Goal: Task Accomplishment & Management: Use online tool/utility

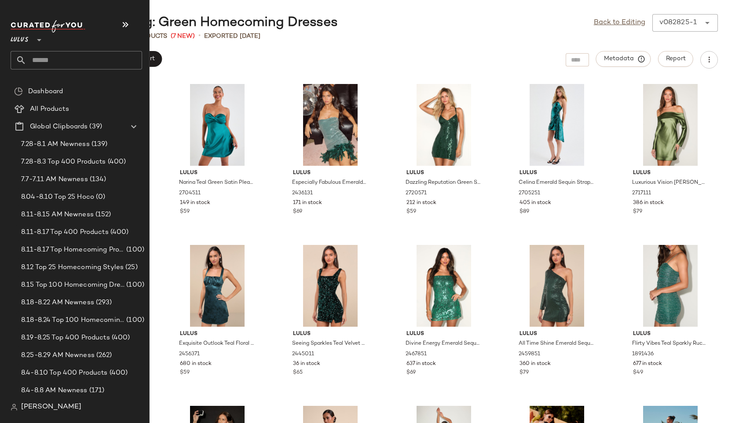
click at [52, 59] on input "text" at bounding box center [84, 60] width 116 height 18
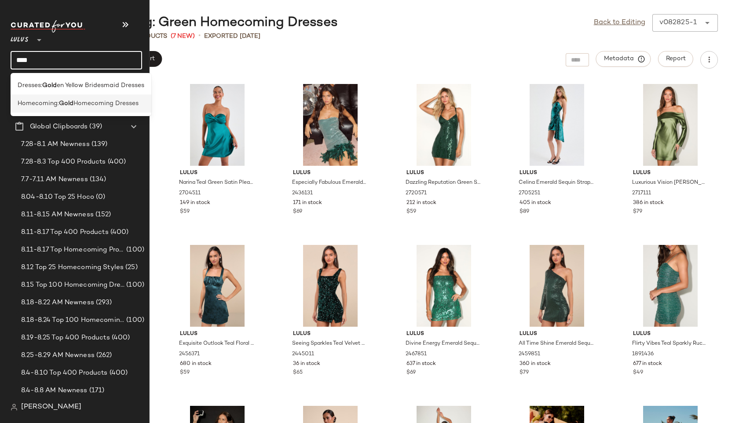
type input "****"
click at [41, 106] on span "Homecoming:" at bounding box center [38, 103] width 41 height 9
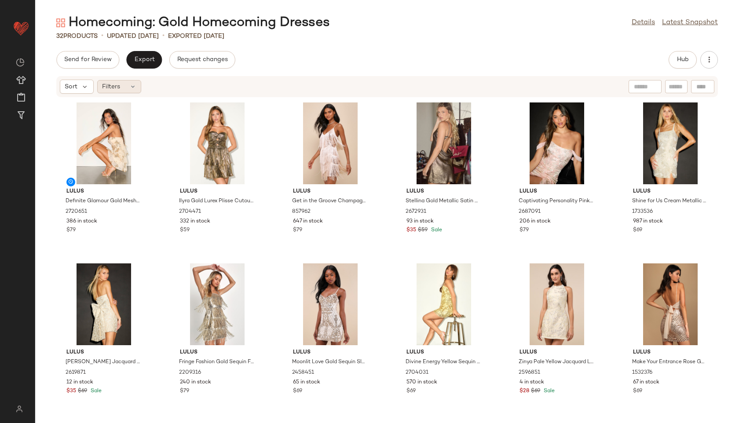
click at [130, 81] on div "Filters" at bounding box center [119, 86] width 44 height 13
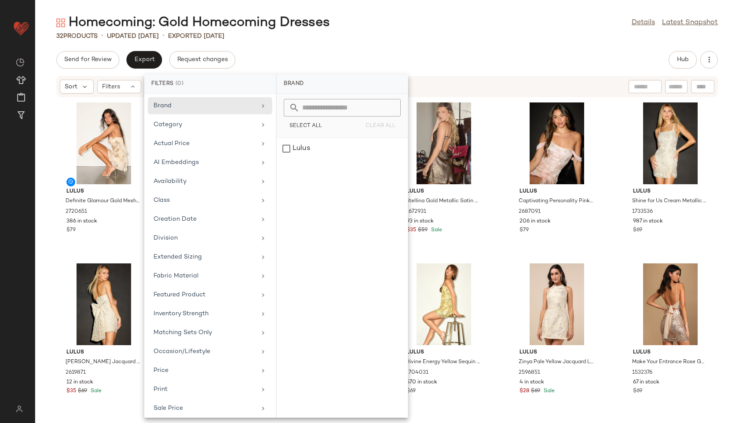
click at [379, 38] on div "32 Products • updated [DATE] • Exported [DATE]" at bounding box center [387, 36] width 704 height 9
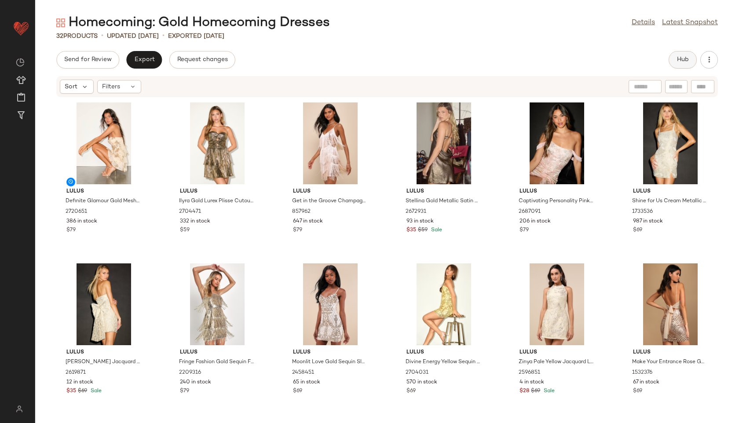
click at [675, 52] on button "Hub" at bounding box center [682, 60] width 28 height 18
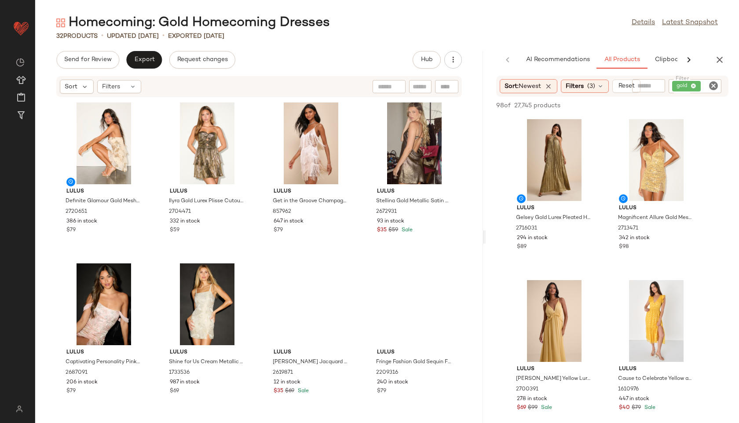
drag, startPoint x: 386, startPoint y: 237, endPoint x: 625, endPoint y: 235, distance: 239.2
click at [625, 235] on div "Homecoming: Gold Homecoming Dresses Details Latest Snapshot 32 Products • updat…" at bounding box center [387, 218] width 704 height 409
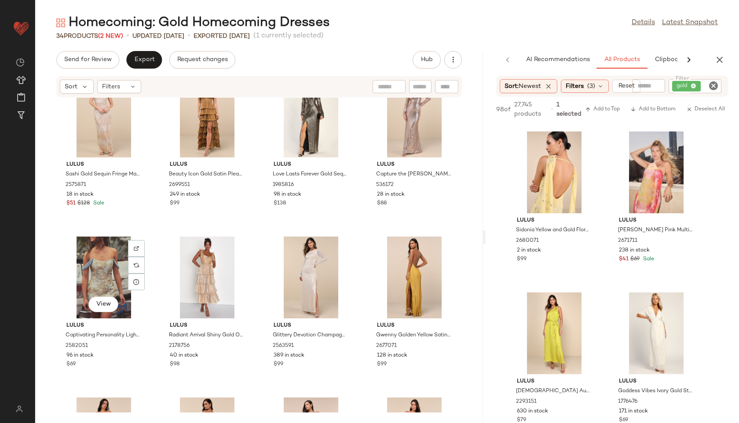
scroll to position [985, 0]
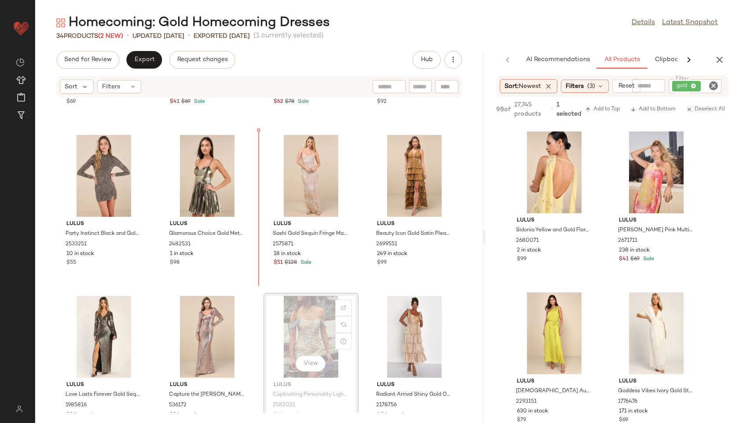
scroll to position [784, 0]
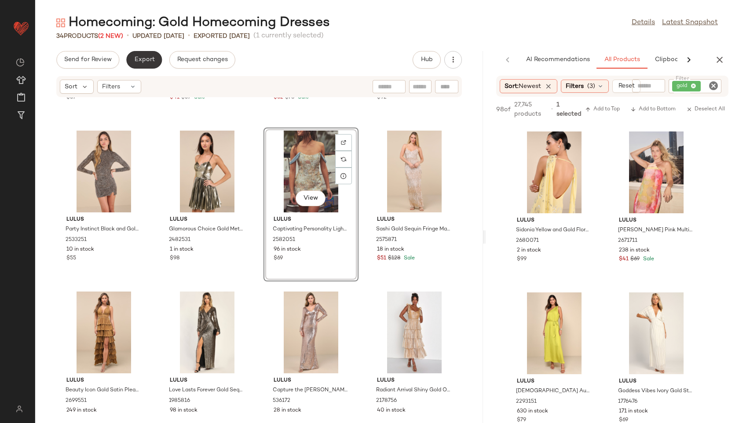
click at [136, 57] on span "Export" at bounding box center [144, 59] width 21 height 7
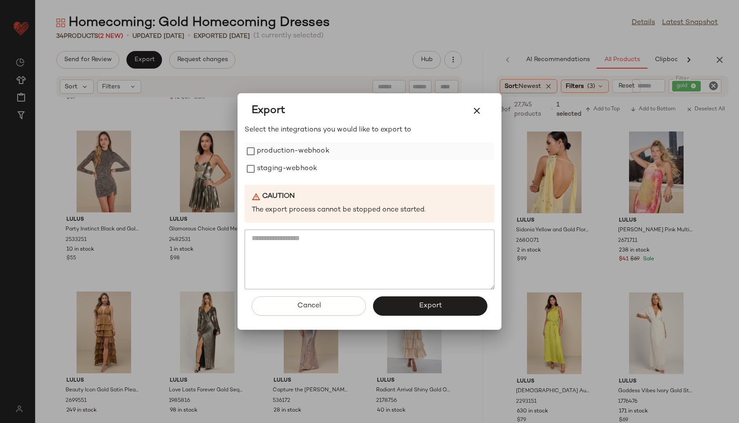
click at [267, 151] on label "production-webhook" at bounding box center [293, 151] width 73 height 18
click at [267, 173] on label "staging-webhook" at bounding box center [287, 169] width 60 height 18
click at [387, 304] on button "Export" at bounding box center [430, 305] width 114 height 19
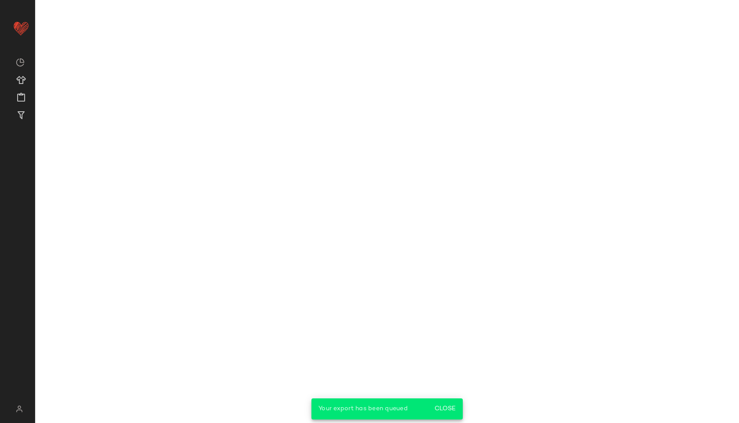
scroll to position [961, 0]
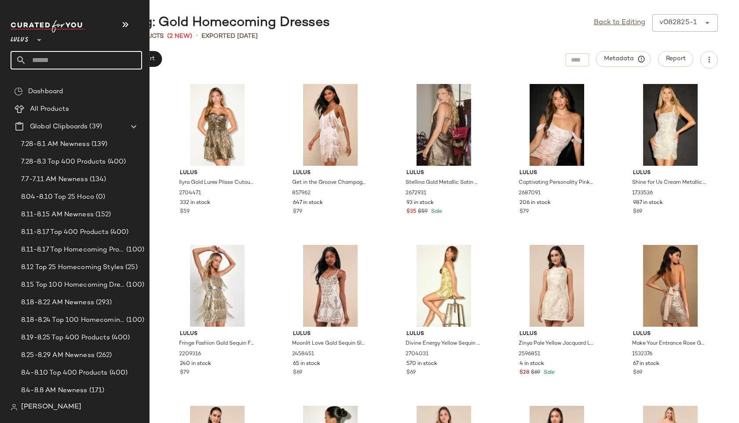
click at [48, 60] on input "text" at bounding box center [84, 60] width 116 height 18
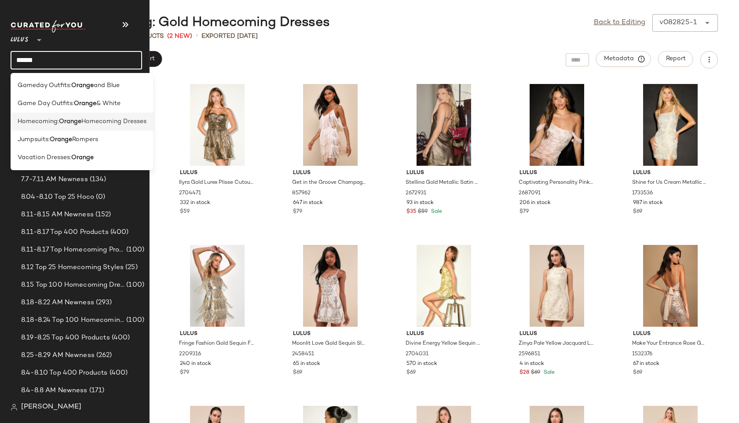
type input "******"
click at [36, 120] on span "Homecoming:" at bounding box center [38, 121] width 41 height 9
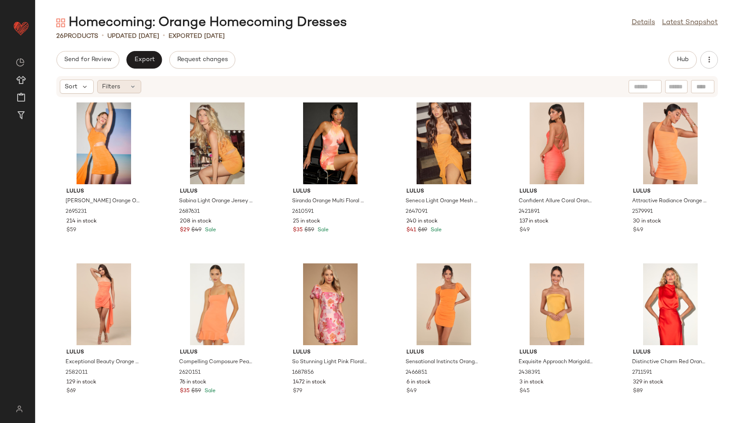
click at [131, 88] on icon at bounding box center [132, 86] width 7 height 7
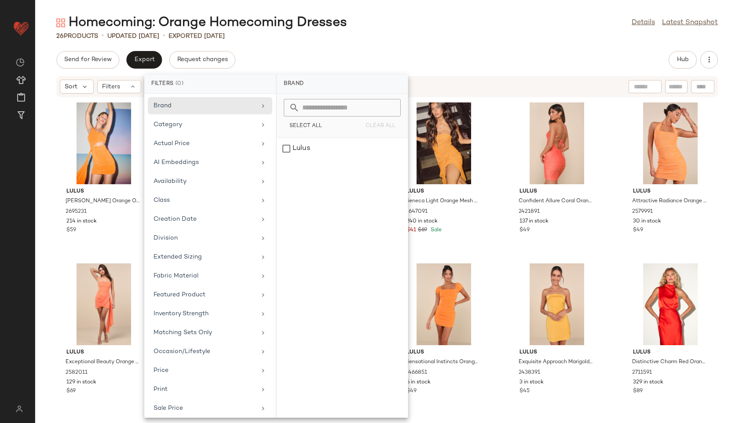
click at [314, 46] on div "Homecoming: Orange Homecoming Dresses Details Latest Snapshot 26 Products • upd…" at bounding box center [387, 218] width 704 height 409
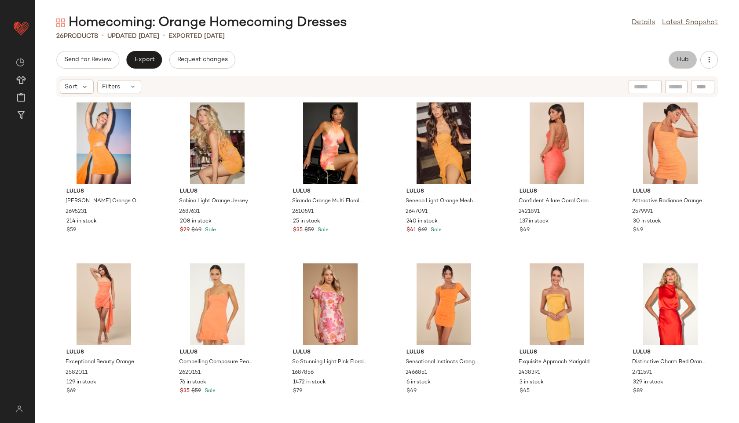
click at [684, 55] on button "Hub" at bounding box center [682, 60] width 28 height 18
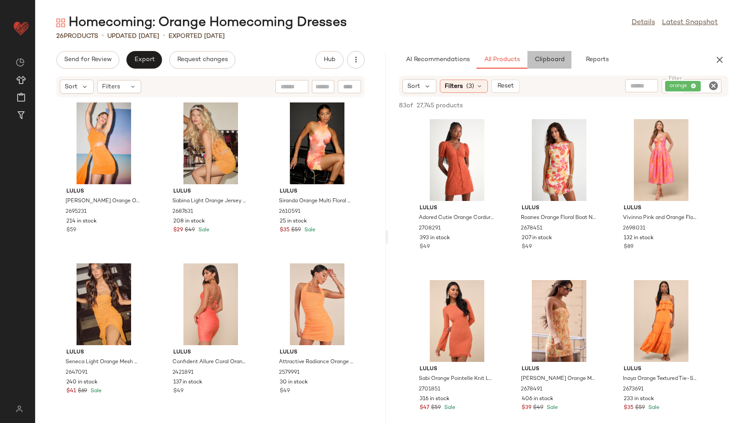
click at [555, 59] on span "Clipboard" at bounding box center [549, 59] width 30 height 7
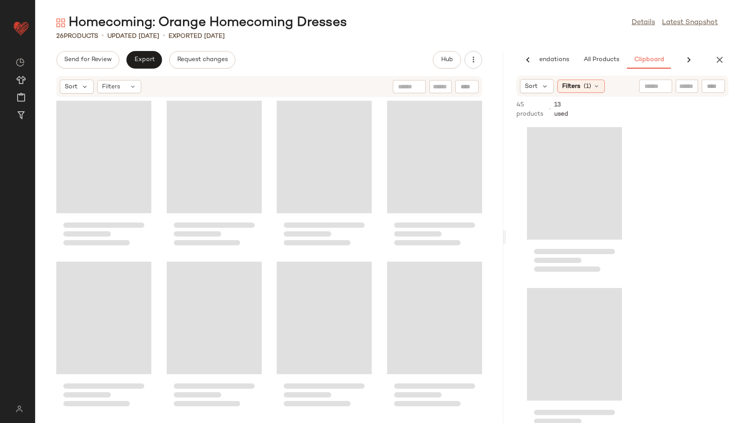
drag, startPoint x: 387, startPoint y: 237, endPoint x: 510, endPoint y: 231, distance: 122.4
click at [510, 231] on div "Homecoming: Orange Homecoming Dresses Details Latest Snapshot 26 Products • upd…" at bounding box center [387, 218] width 704 height 409
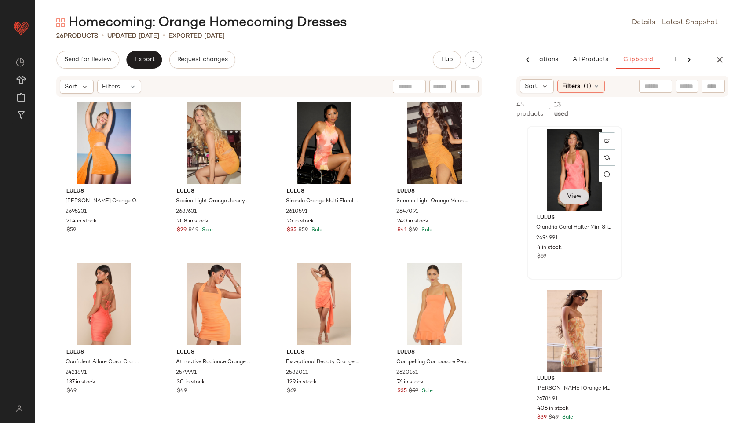
click at [579, 201] on button "View" at bounding box center [574, 197] width 30 height 16
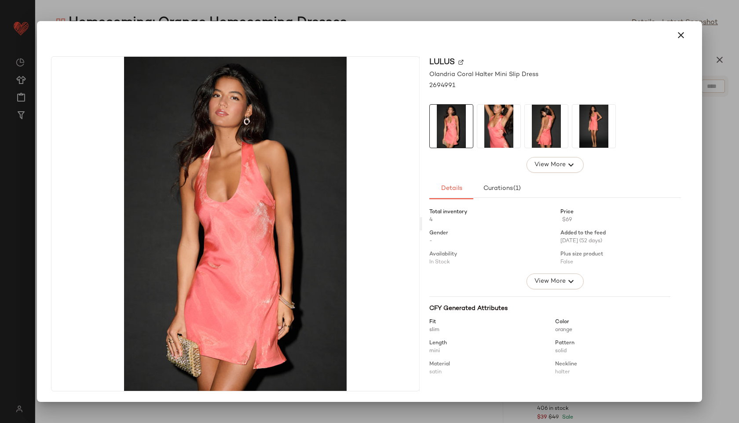
click at [509, 123] on img at bounding box center [498, 126] width 43 height 43
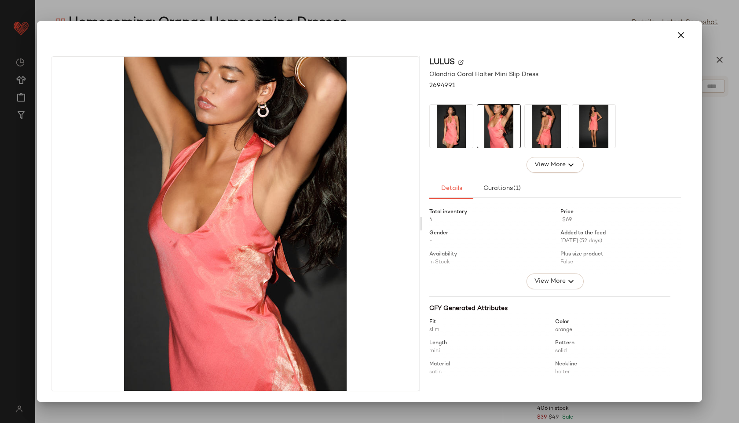
click at [532, 124] on img at bounding box center [546, 126] width 43 height 43
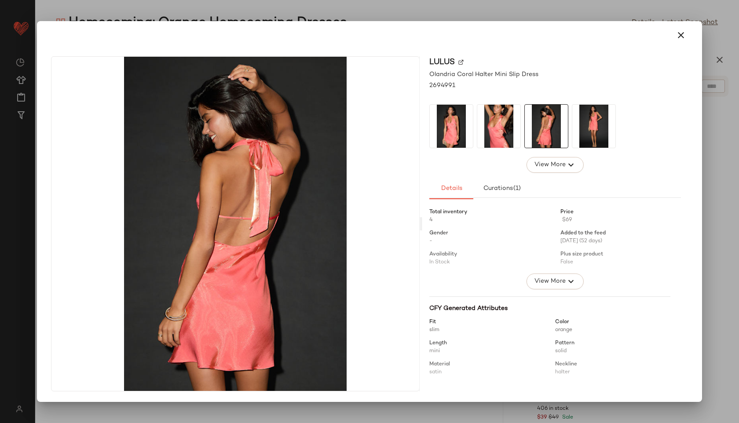
click at [590, 122] on img at bounding box center [593, 126] width 43 height 43
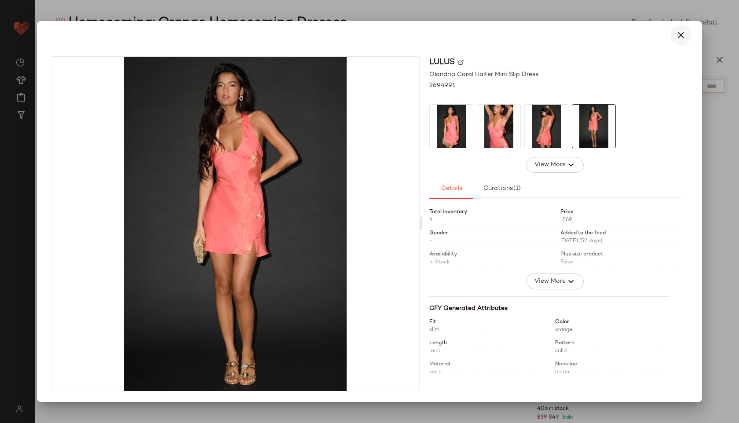
click at [681, 34] on icon "button" at bounding box center [680, 35] width 11 height 11
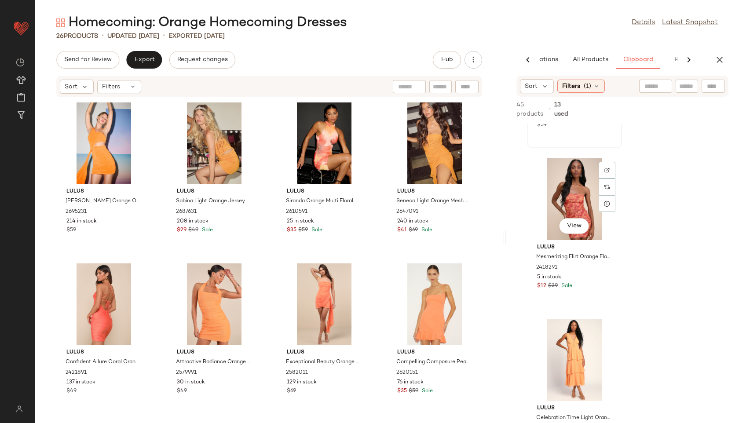
scroll to position [631, 0]
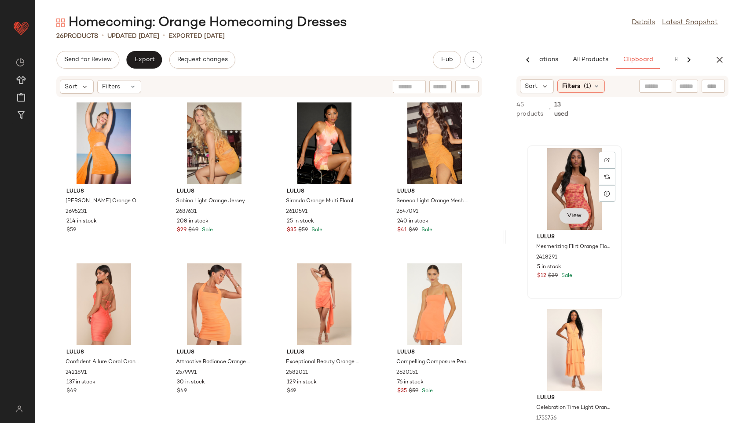
click at [577, 212] on button "View" at bounding box center [574, 216] width 30 height 16
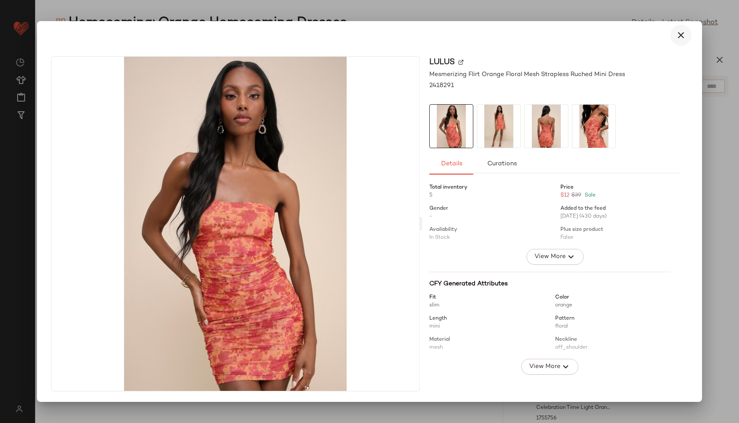
click at [679, 30] on icon "button" at bounding box center [680, 35] width 11 height 11
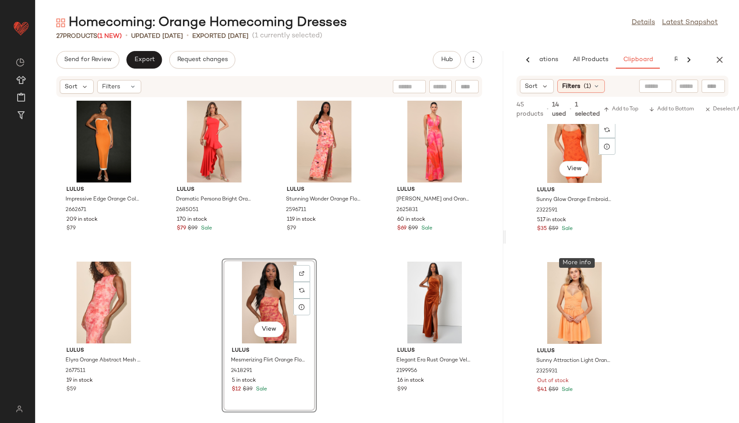
scroll to position [1002, 0]
click at [582, 171] on button "View" at bounding box center [574, 168] width 30 height 16
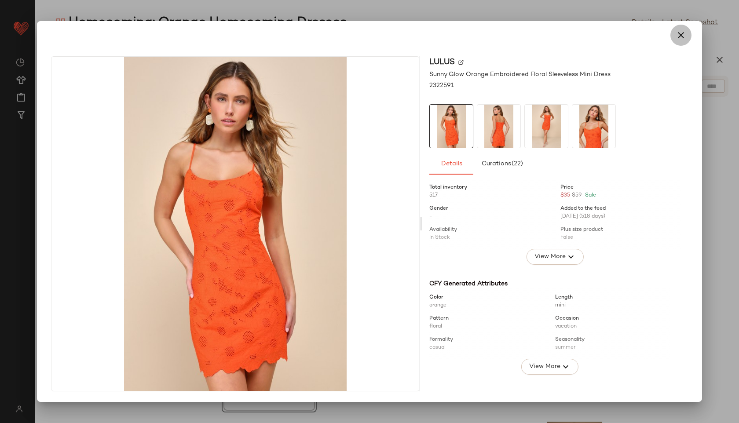
click at [678, 33] on icon "button" at bounding box center [680, 35] width 11 height 11
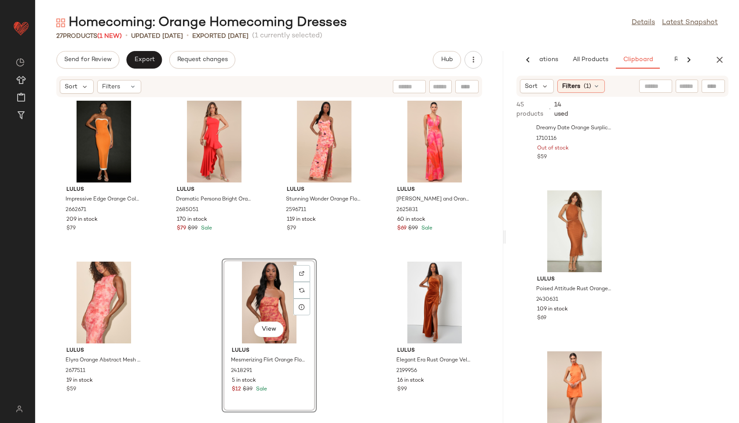
scroll to position [1394, 0]
click at [576, 258] on span "View" at bounding box center [573, 257] width 15 height 7
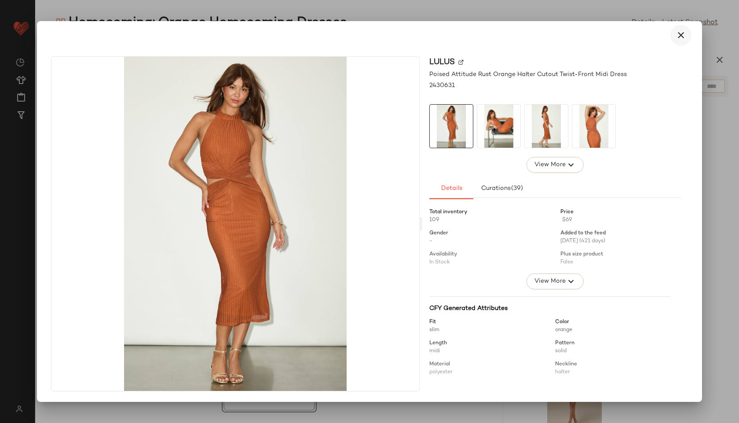
click at [681, 30] on icon "button" at bounding box center [680, 35] width 11 height 11
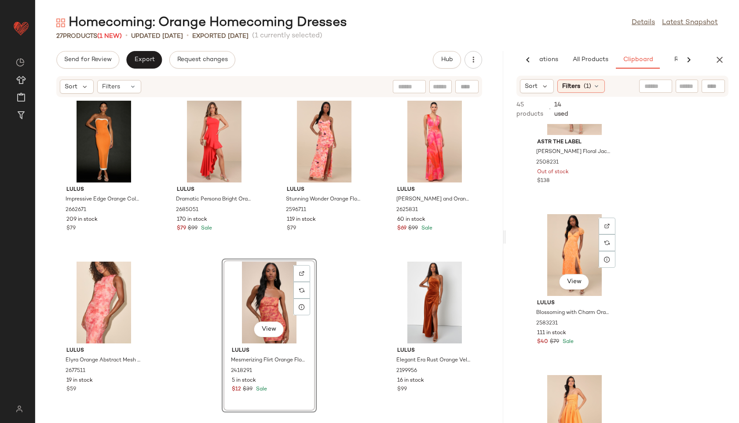
scroll to position [2038, 0]
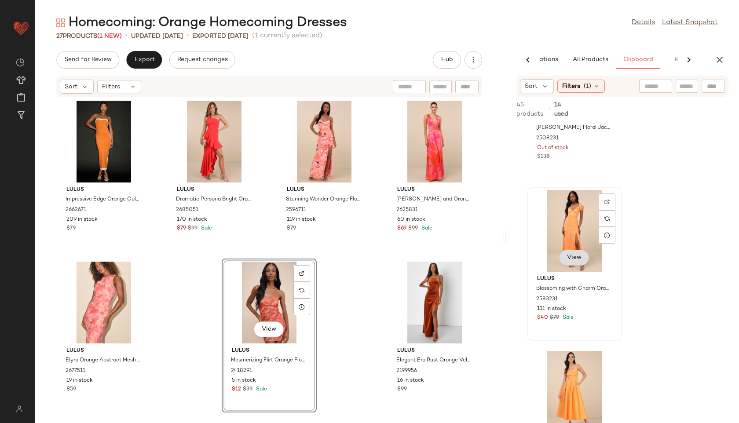
click at [573, 256] on span "View" at bounding box center [573, 257] width 15 height 7
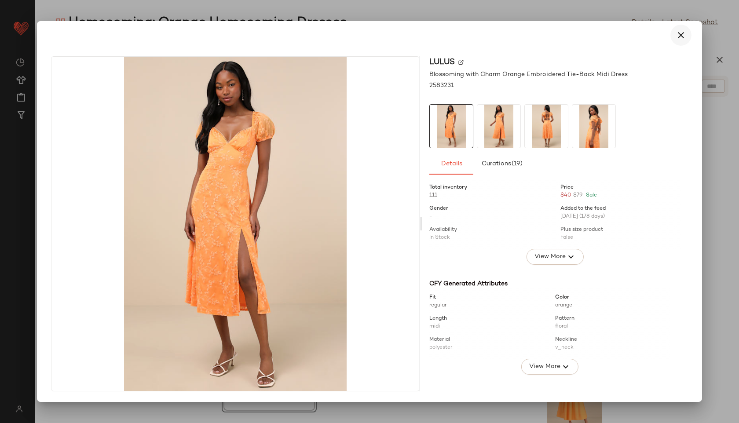
click at [679, 32] on icon "button" at bounding box center [680, 35] width 11 height 11
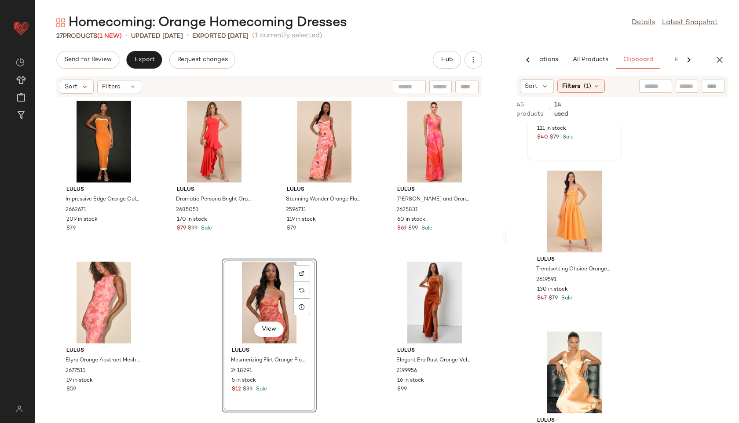
scroll to position [2220, 0]
click at [572, 241] on button "View" at bounding box center [574, 237] width 30 height 16
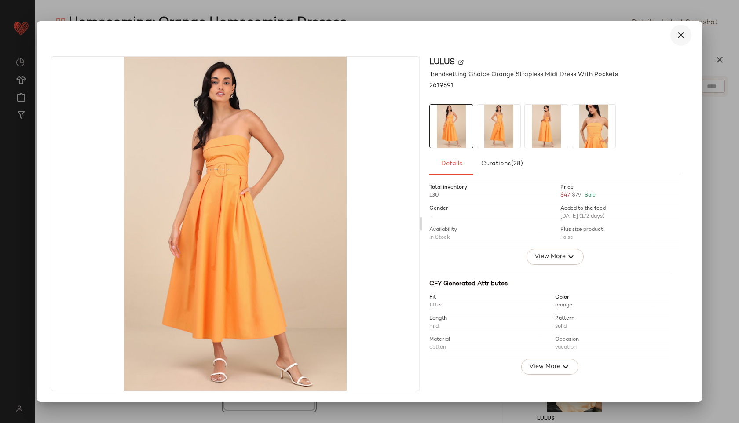
click at [681, 38] on icon "button" at bounding box center [680, 35] width 11 height 11
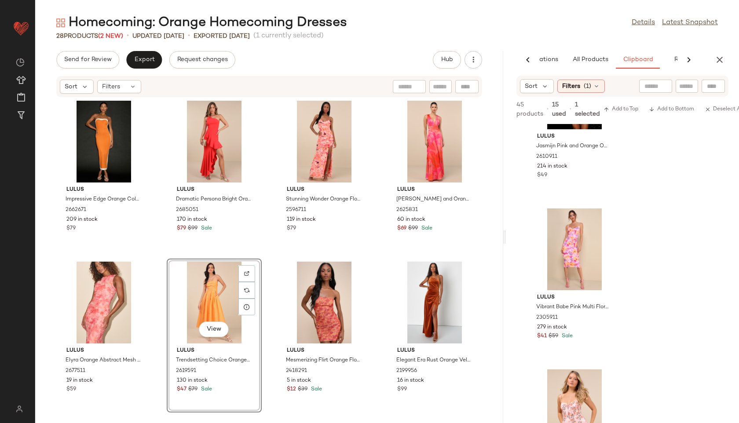
scroll to position [2504, 0]
click at [145, 58] on span "Export" at bounding box center [144, 59] width 21 height 7
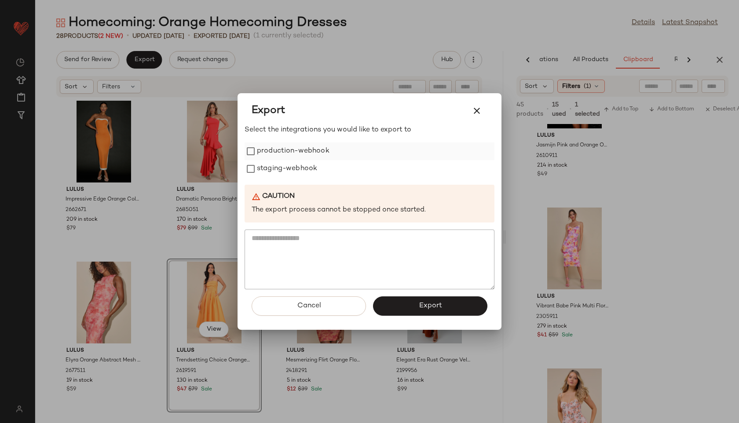
click at [289, 146] on label "production-webhook" at bounding box center [293, 151] width 73 height 18
click at [398, 311] on button "Export" at bounding box center [430, 305] width 114 height 19
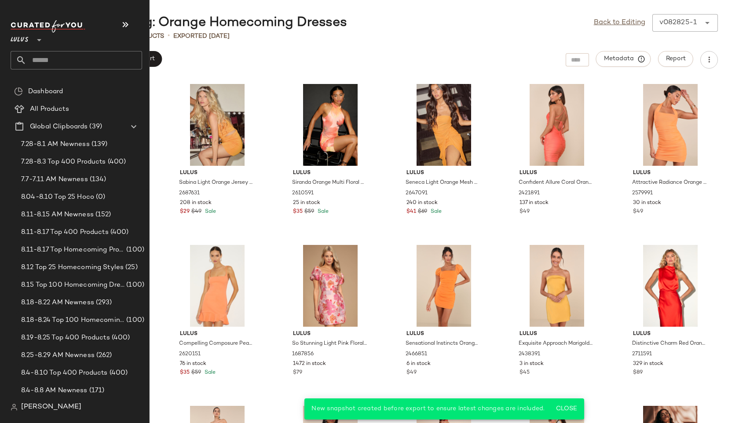
click at [44, 57] on input "text" at bounding box center [84, 60] width 116 height 18
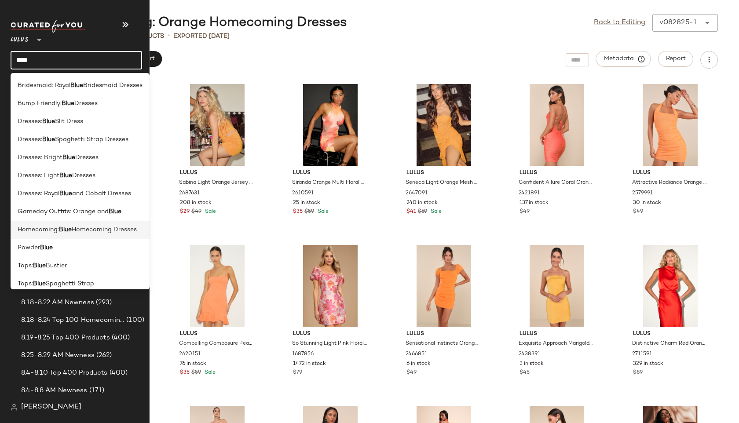
type input "****"
click at [31, 228] on span "Homecoming:" at bounding box center [38, 229] width 41 height 9
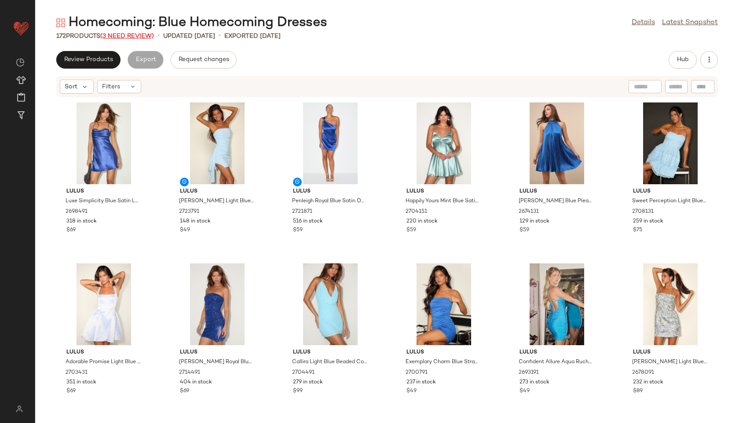
click at [139, 34] on span "(3 Need Review)" at bounding box center [127, 36] width 54 height 7
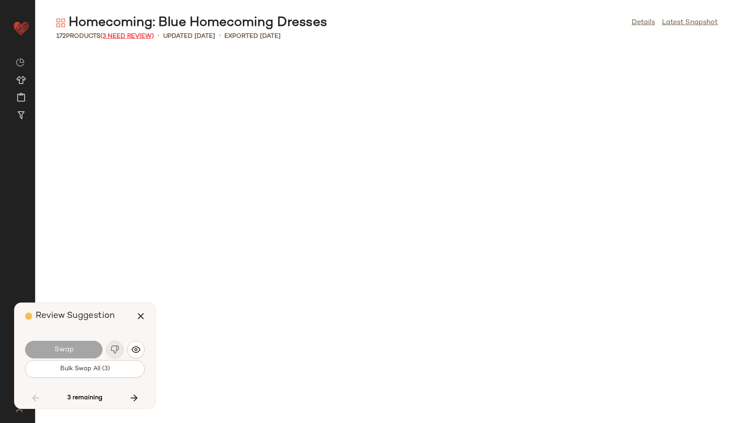
scroll to position [1931, 0]
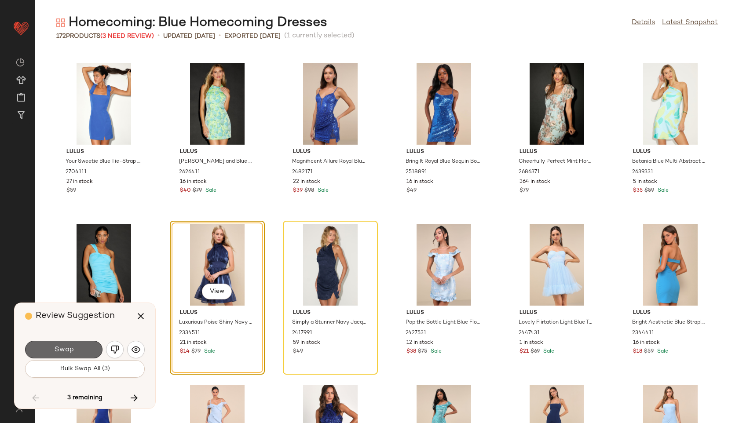
click at [93, 352] on button "Swap" at bounding box center [63, 350] width 77 height 18
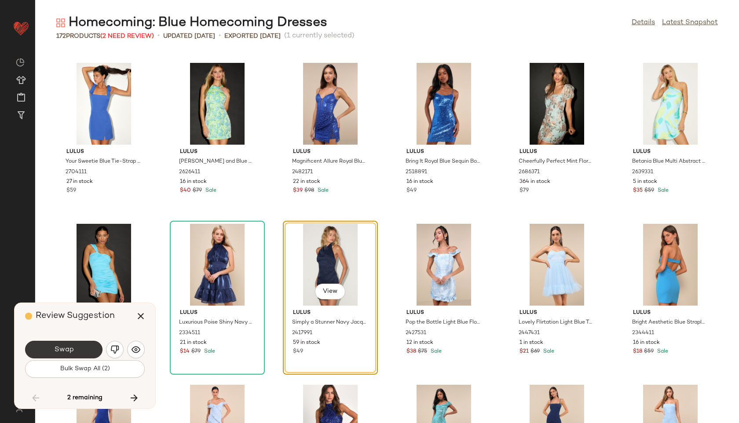
click at [74, 348] on button "Swap" at bounding box center [63, 350] width 77 height 18
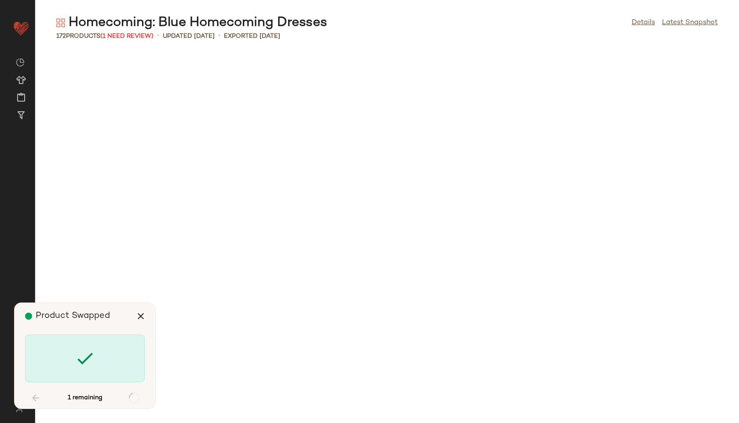
scroll to position [3380, 0]
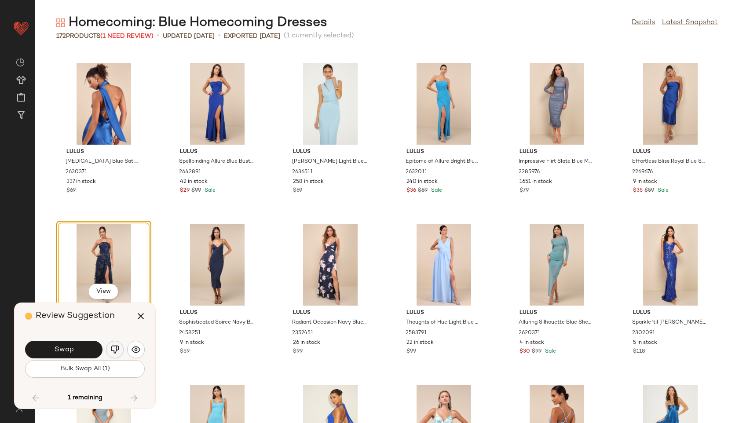
click at [113, 347] on img "button" at bounding box center [114, 349] width 9 height 9
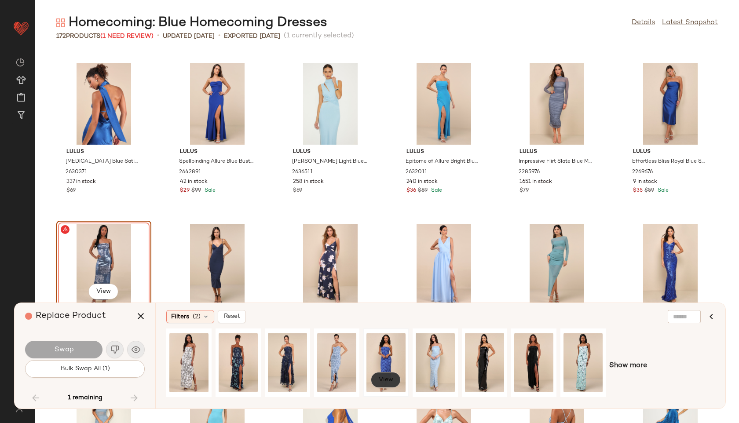
click at [391, 374] on button "View" at bounding box center [386, 380] width 30 height 16
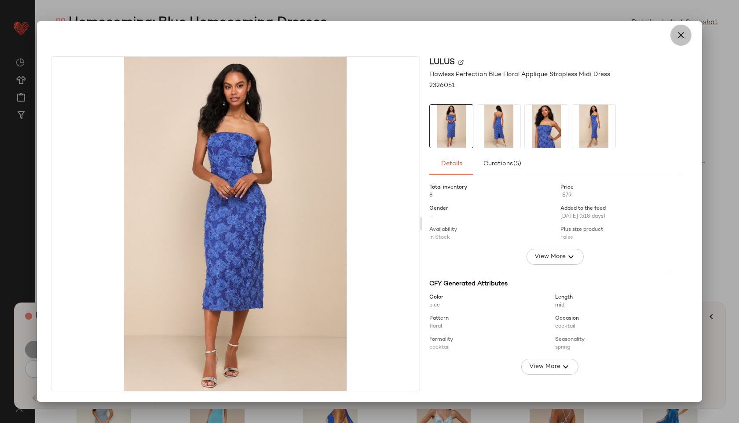
click at [678, 29] on button "button" at bounding box center [680, 35] width 21 height 21
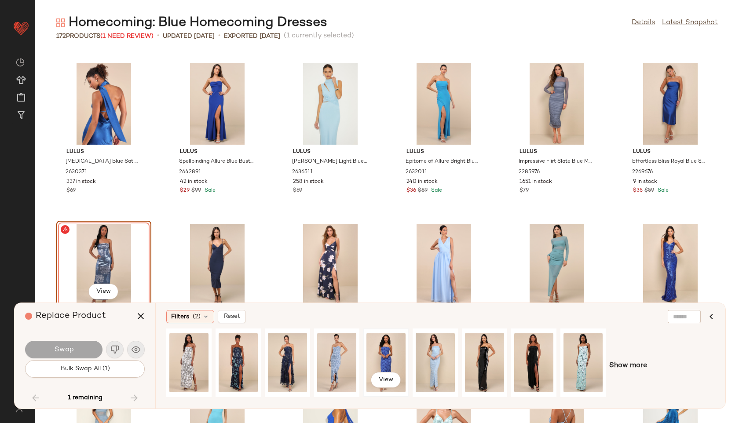
click at [380, 360] on div "View" at bounding box center [385, 363] width 39 height 62
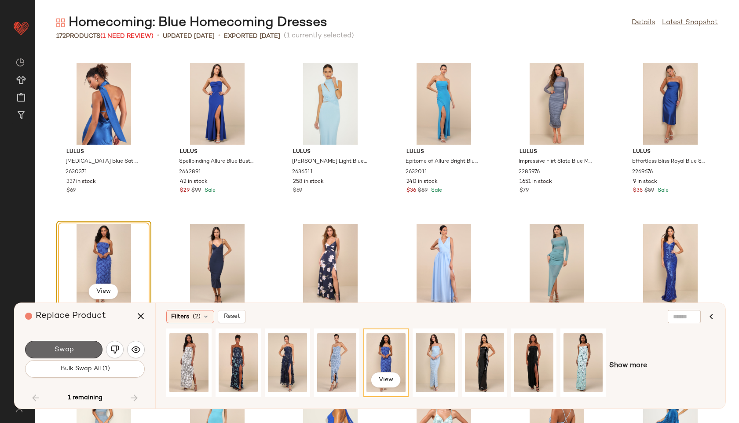
click at [81, 349] on button "Swap" at bounding box center [63, 350] width 77 height 18
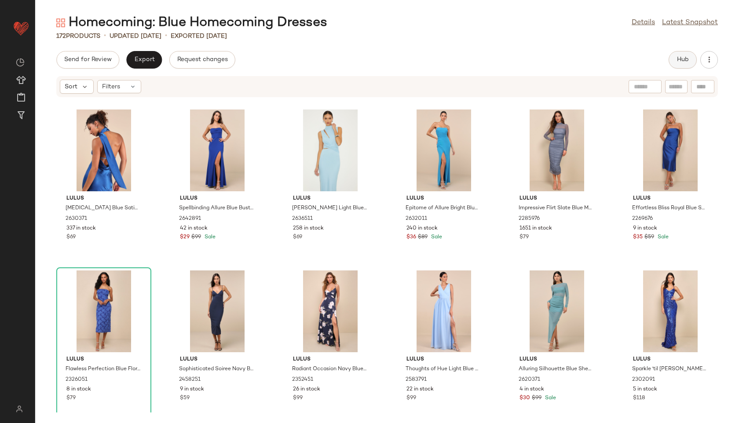
click at [678, 61] on span "Hub" at bounding box center [682, 59] width 12 height 7
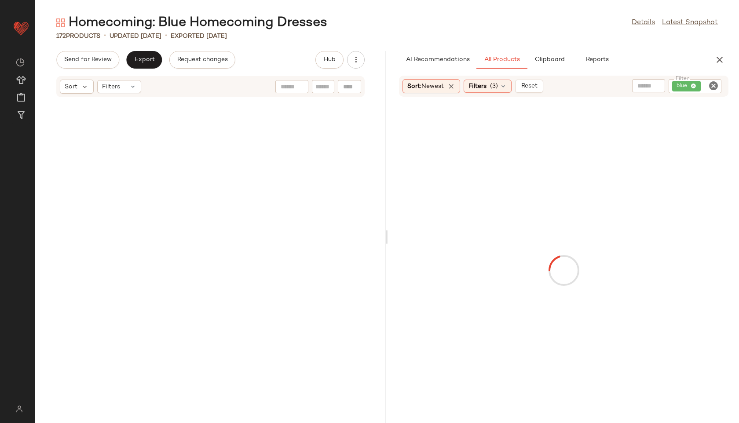
scroll to position [6760, 0]
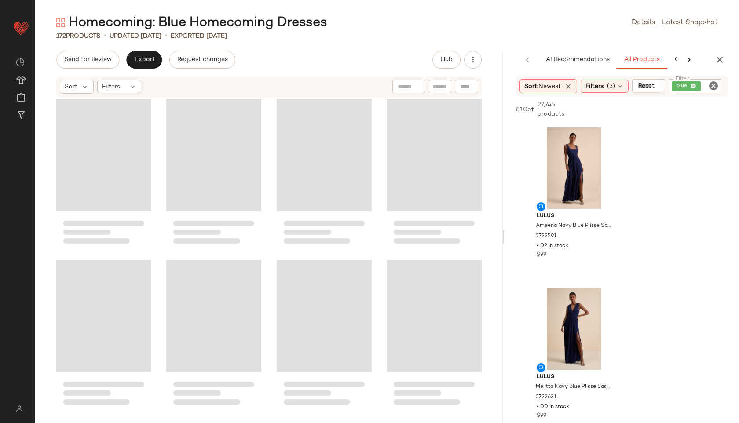
drag, startPoint x: 388, startPoint y: 235, endPoint x: 545, endPoint y: 244, distance: 157.7
click at [545, 244] on div "Homecoming: Blue Homecoming Dresses Details Latest Snapshot 172 Products • upda…" at bounding box center [387, 218] width 704 height 409
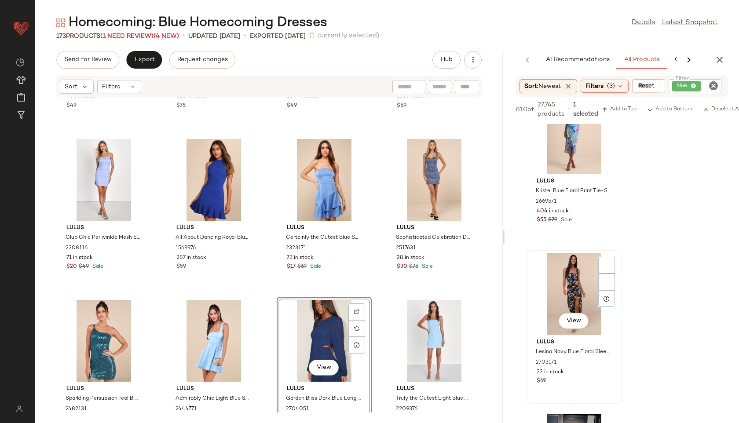
scroll to position [3577, 0]
click at [141, 34] on span "(1 Need Review)" at bounding box center [126, 36] width 53 height 7
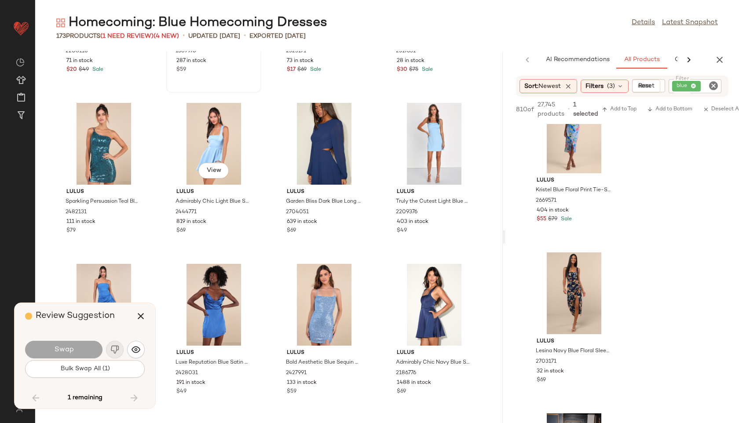
scroll to position [1890, 0]
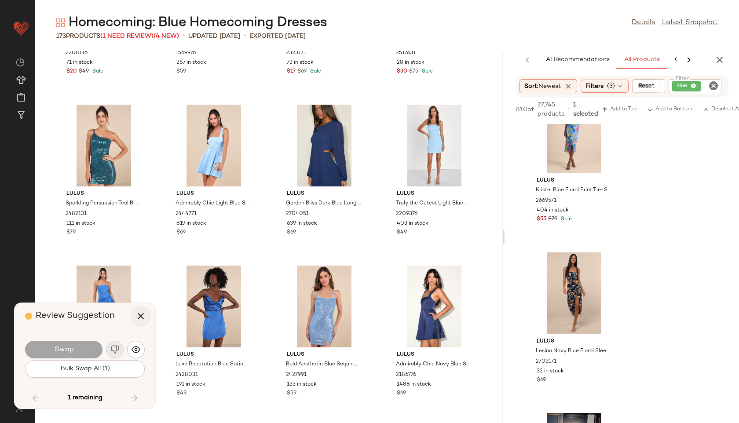
click at [142, 314] on icon "button" at bounding box center [140, 316] width 11 height 11
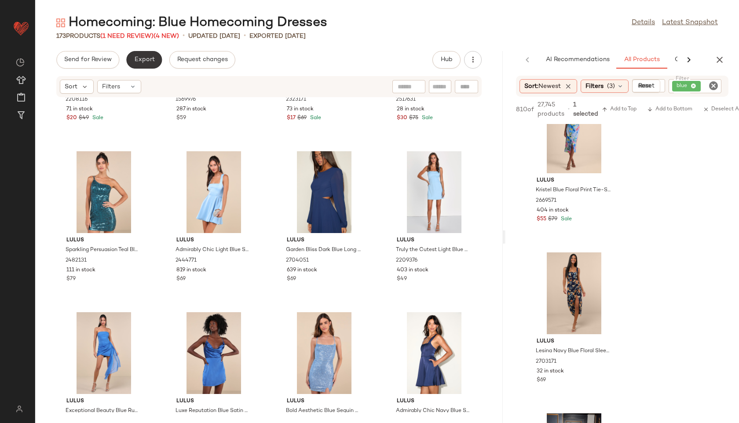
click at [150, 56] on span "Export" at bounding box center [144, 59] width 21 height 7
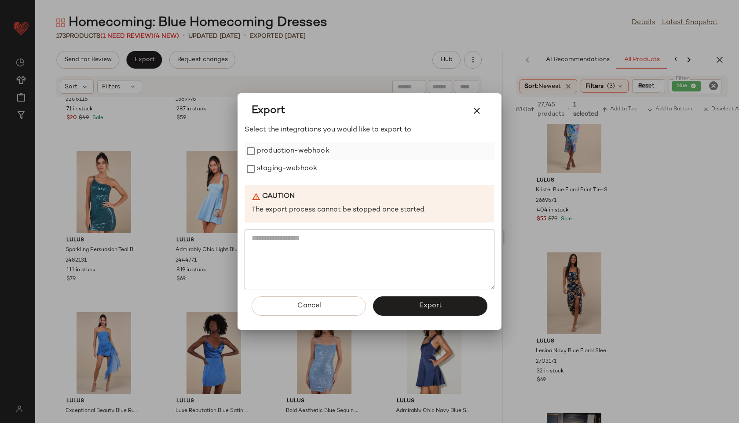
click at [262, 154] on label "production-webhook" at bounding box center [293, 151] width 73 height 18
click at [267, 176] on label "staging-webhook" at bounding box center [287, 169] width 60 height 18
click at [413, 306] on button "Export" at bounding box center [430, 305] width 114 height 19
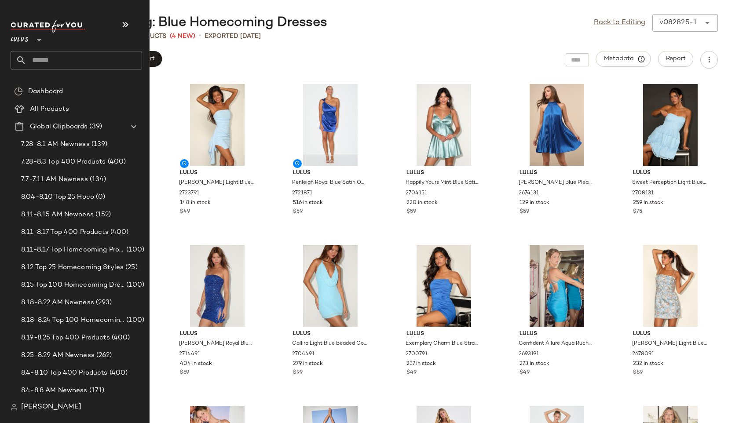
click at [52, 60] on input "text" at bounding box center [84, 60] width 116 height 18
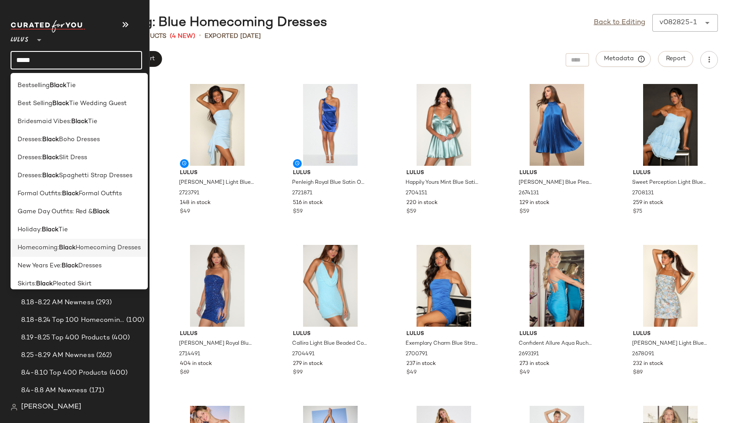
type input "*****"
click at [34, 243] on span "Homecoming:" at bounding box center [38, 247] width 41 height 9
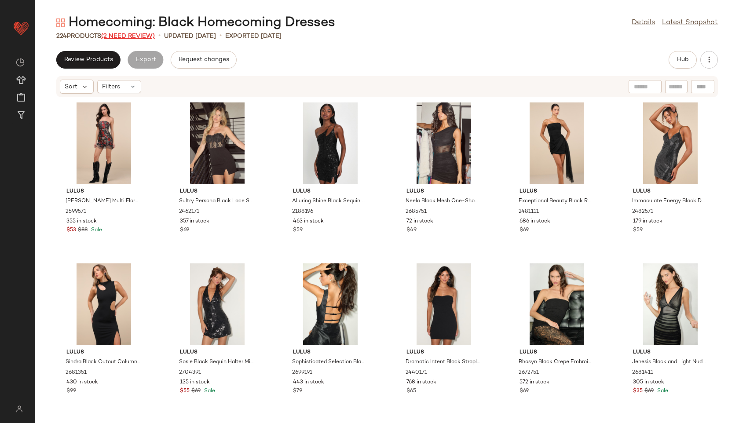
click at [140, 36] on span "(2 Need Review)" at bounding box center [128, 36] width 54 height 7
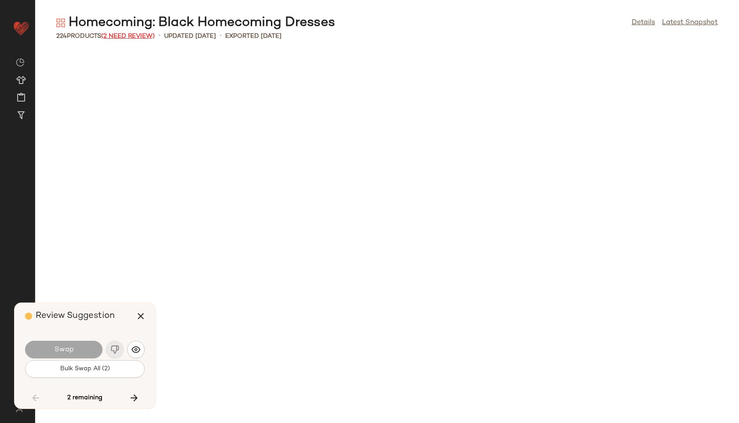
scroll to position [2253, 0]
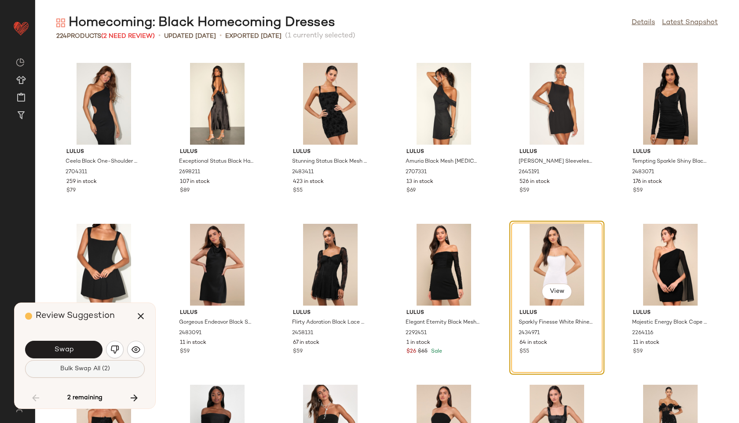
click at [99, 368] on span "Bulk Swap All (2)" at bounding box center [85, 368] width 50 height 7
